Goal: Navigation & Orientation: Find specific page/section

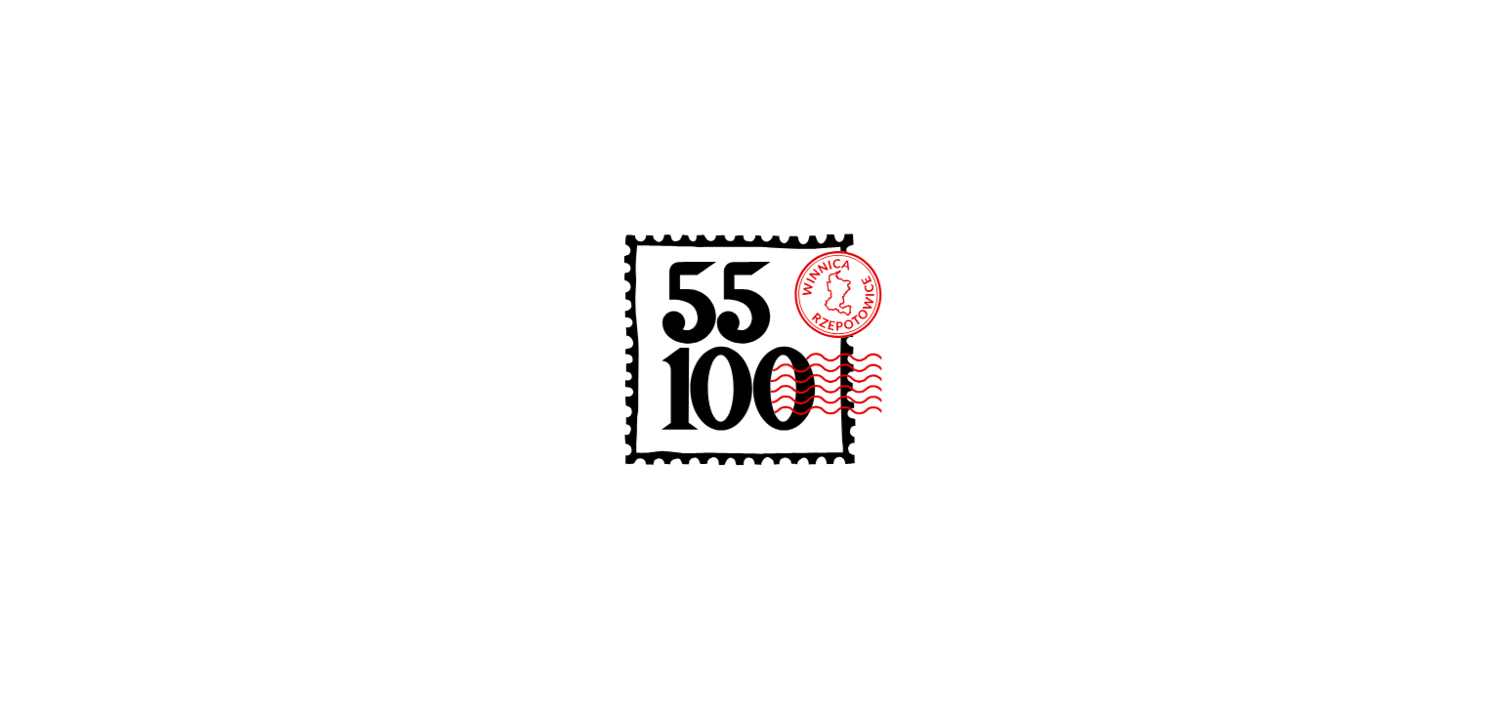
click at [836, 313] on icon at bounding box center [743, 354] width 313 height 313
click at [684, 384] on icon at bounding box center [679, 389] width 36 height 82
click at [783, 313] on icon at bounding box center [743, 354] width 313 height 313
click at [777, 392] on image at bounding box center [880, 384] width 220 height 64
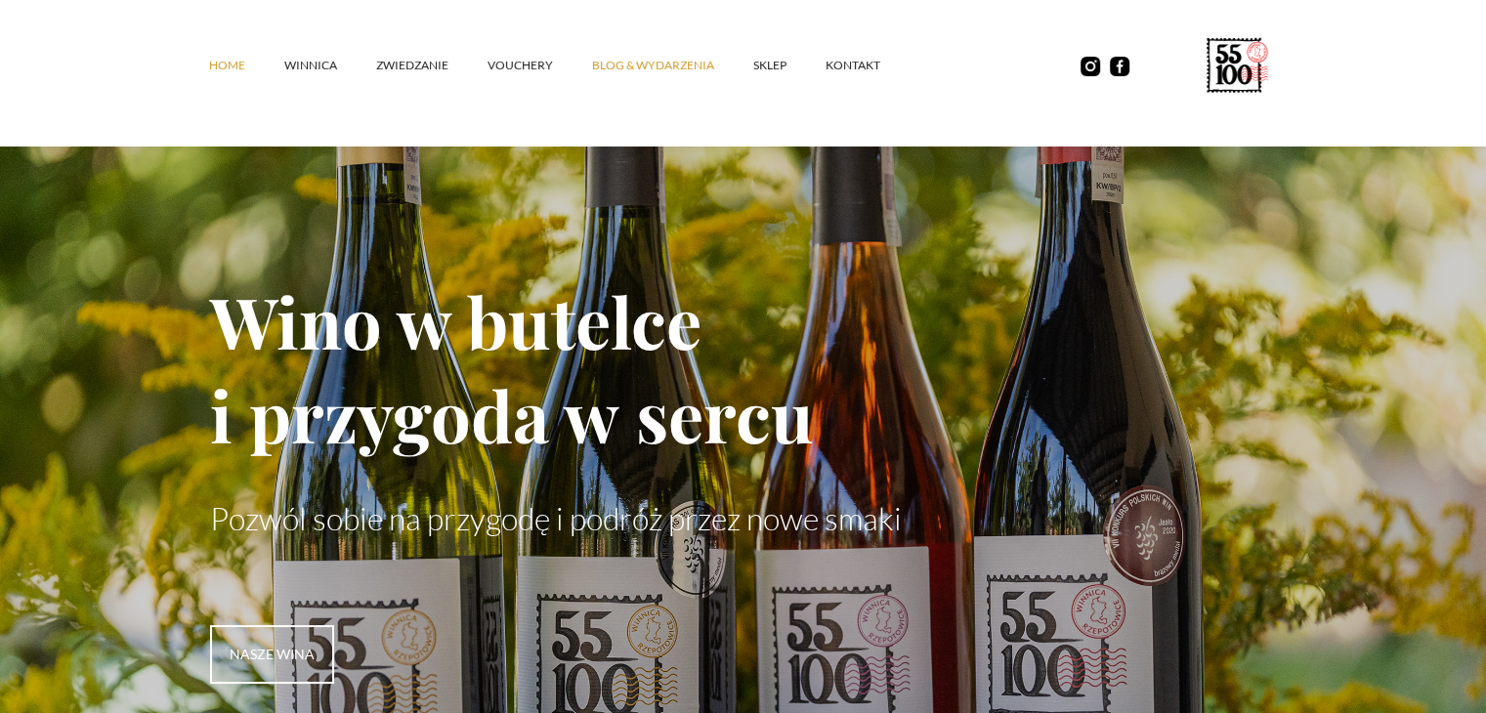
click at [739, 67] on link "Blog & Wydarzenia" at bounding box center [672, 65] width 161 height 59
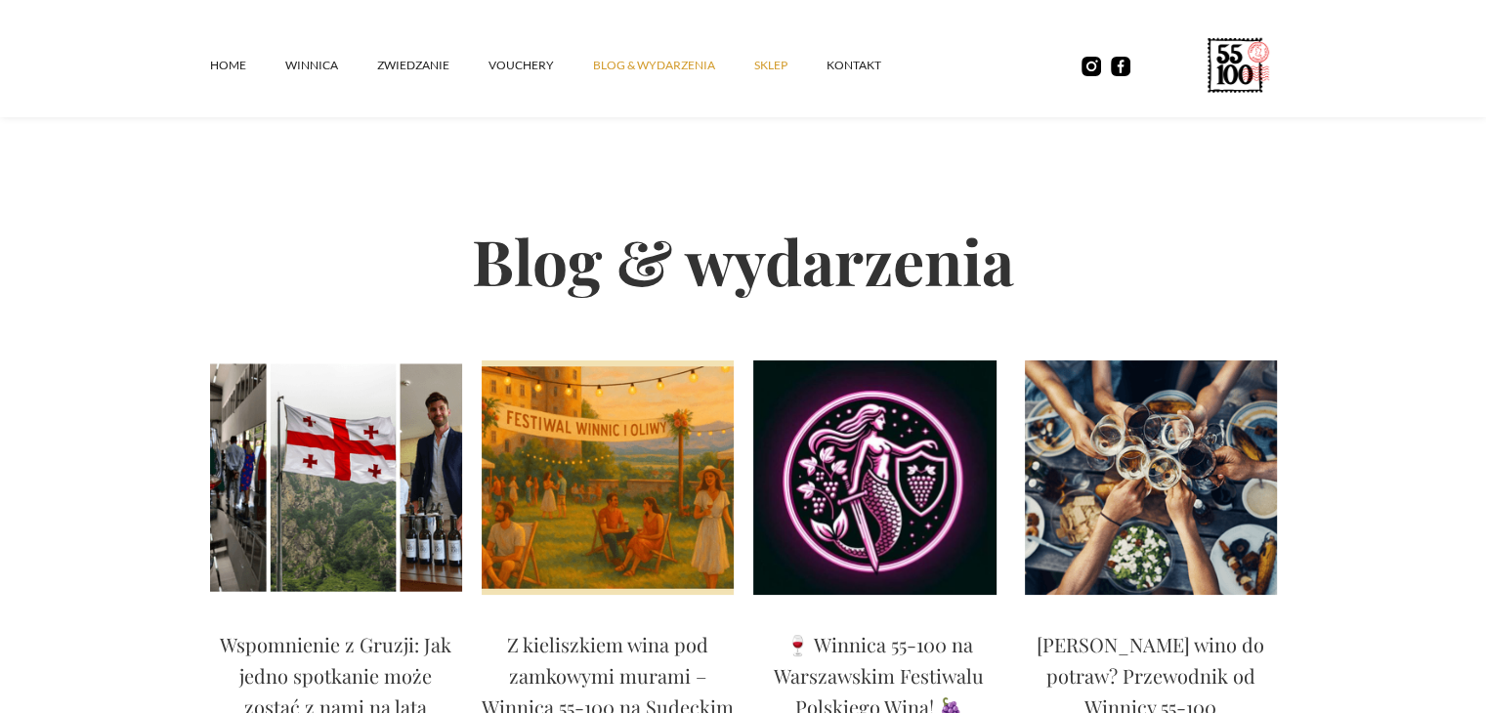
click at [765, 62] on link "SKLEP" at bounding box center [790, 65] width 72 height 59
